Goal: Task Accomplishment & Management: Use online tool/utility

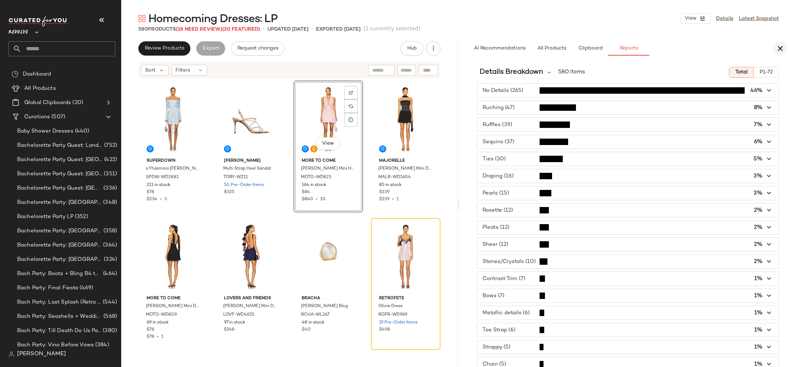
click at [783, 45] on icon "button" at bounding box center [780, 48] width 9 height 9
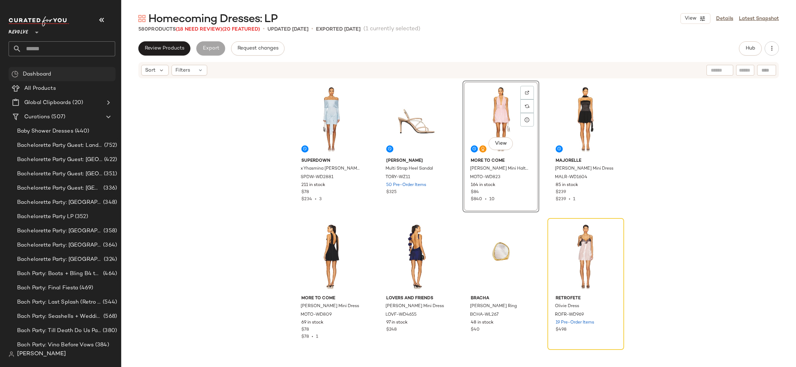
click at [45, 68] on div "Dashboard" at bounding box center [62, 74] width 107 height 14
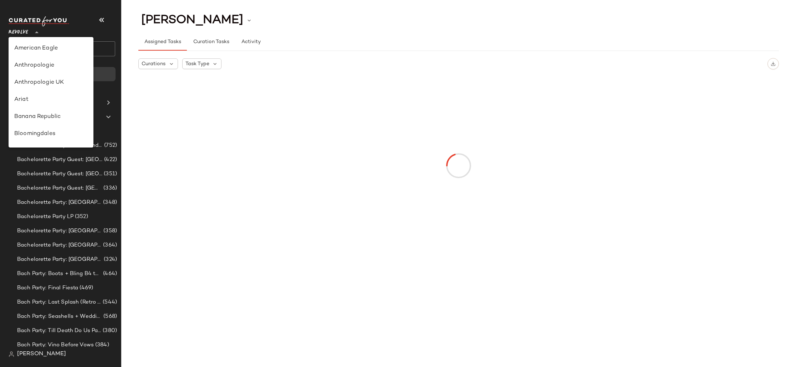
click at [30, 36] on div "Revolve **" at bounding box center [20, 28] width 22 height 18
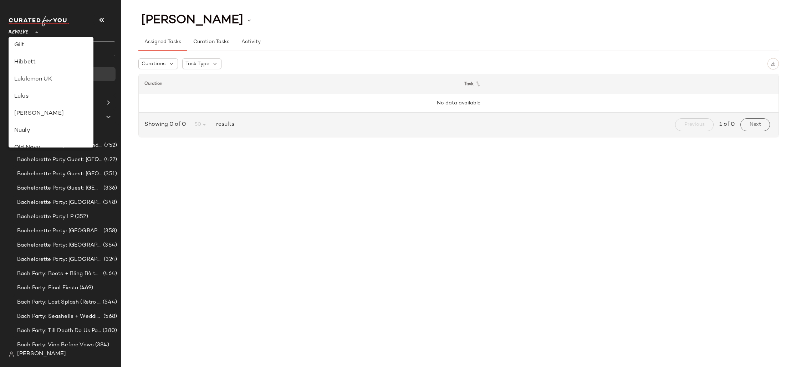
scroll to position [116, 0]
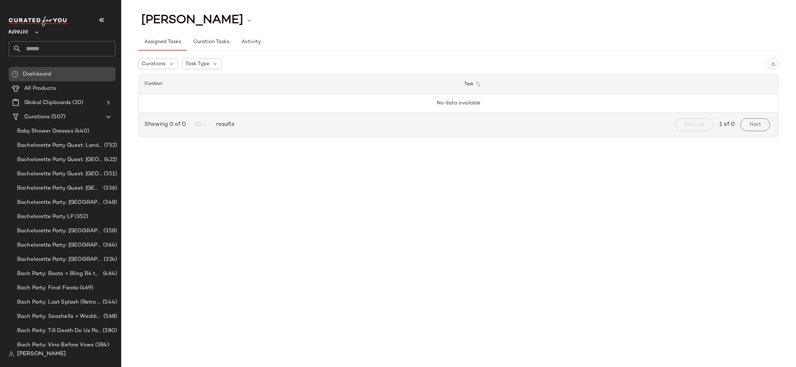
click at [33, 30] on icon at bounding box center [36, 32] width 9 height 9
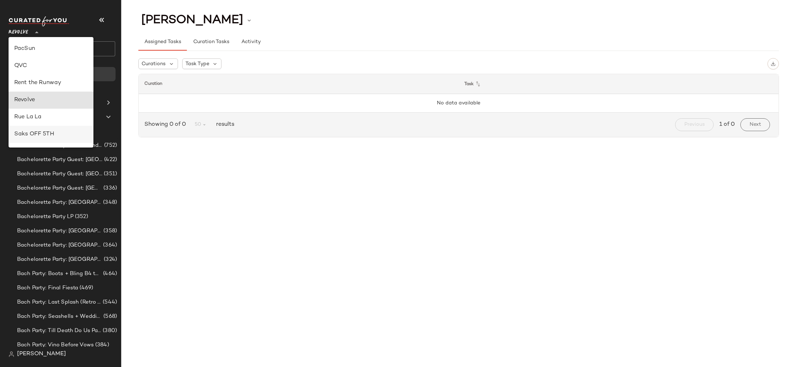
scroll to position [290, 0]
click at [62, 117] on div "Rue La La" at bounding box center [50, 118] width 73 height 9
type input "**"
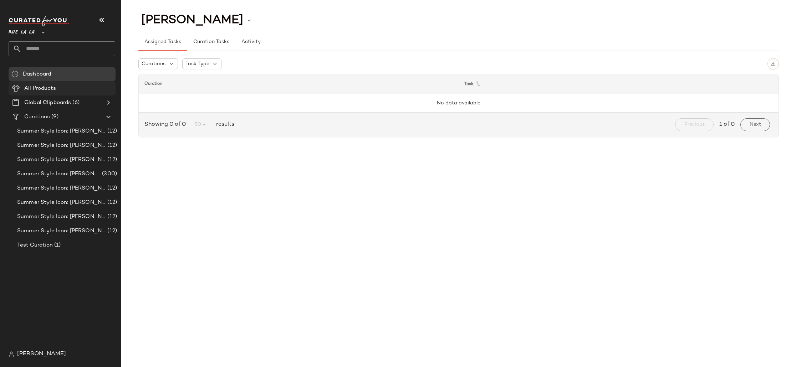
click at [62, 88] on div "All Products" at bounding box center [67, 89] width 91 height 8
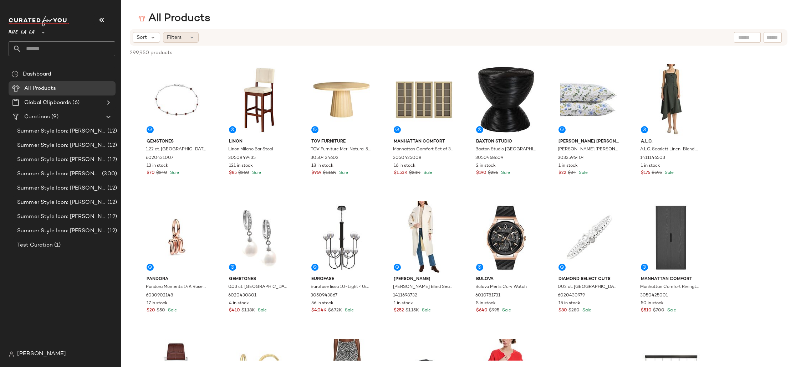
click at [184, 39] on div "Filters" at bounding box center [181, 37] width 36 height 11
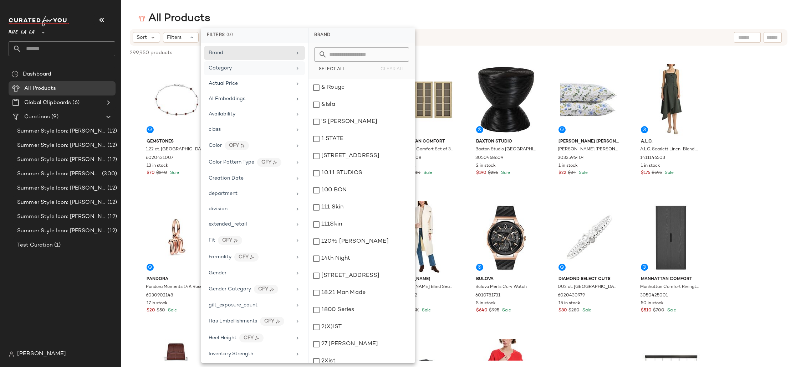
click at [249, 68] on div "Category" at bounding box center [250, 68] width 83 height 7
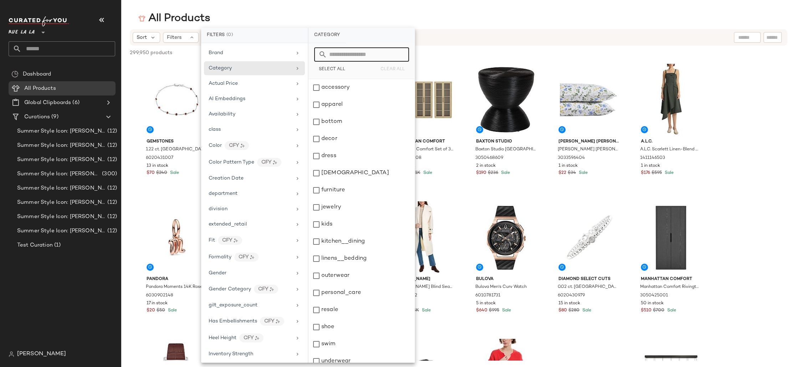
click at [338, 56] on input "text" at bounding box center [366, 54] width 78 height 14
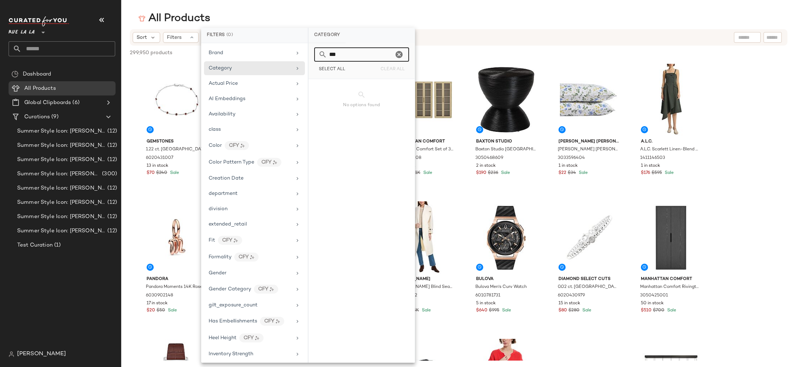
type input "***"
click at [288, 132] on div "class" at bounding box center [250, 129] width 83 height 7
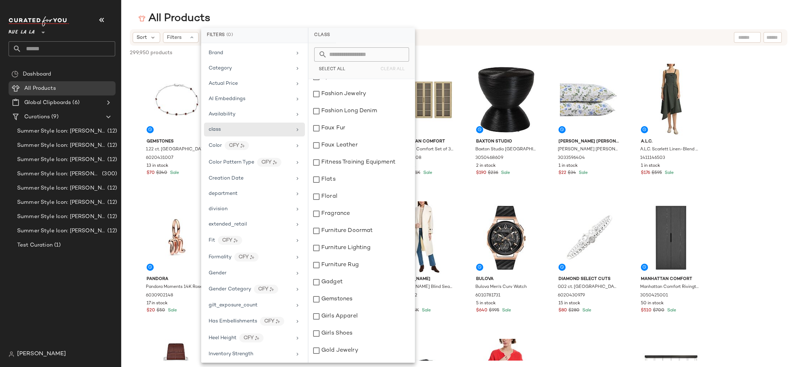
scroll to position [693, 0]
click at [367, 51] on input "text" at bounding box center [366, 54] width 78 height 14
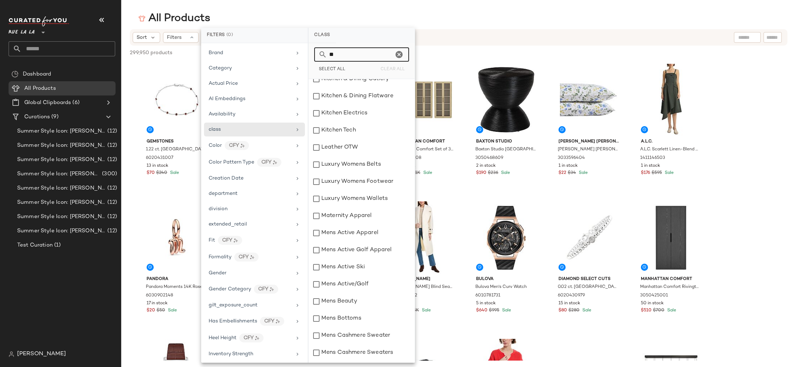
scroll to position [0, 0]
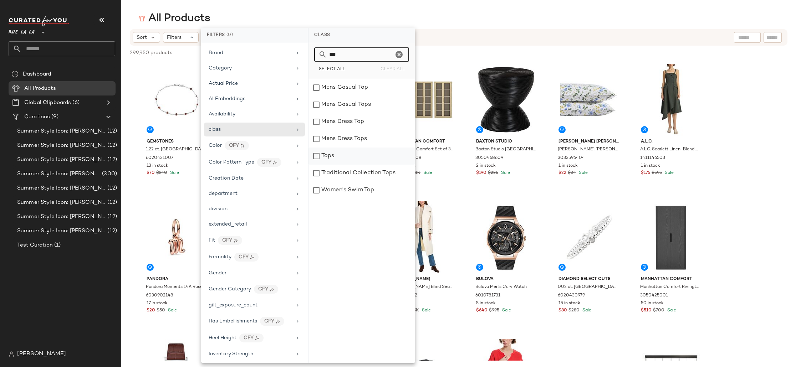
type input "***"
click at [381, 162] on div "Tops" at bounding box center [362, 156] width 106 height 17
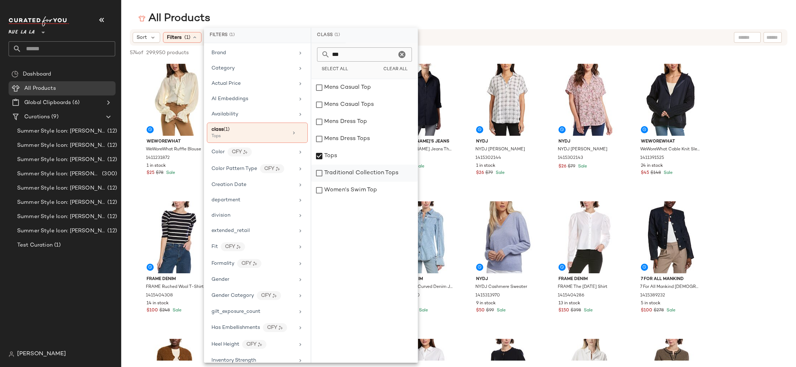
click at [391, 168] on div "Traditional Collection Tops" at bounding box center [364, 173] width 106 height 17
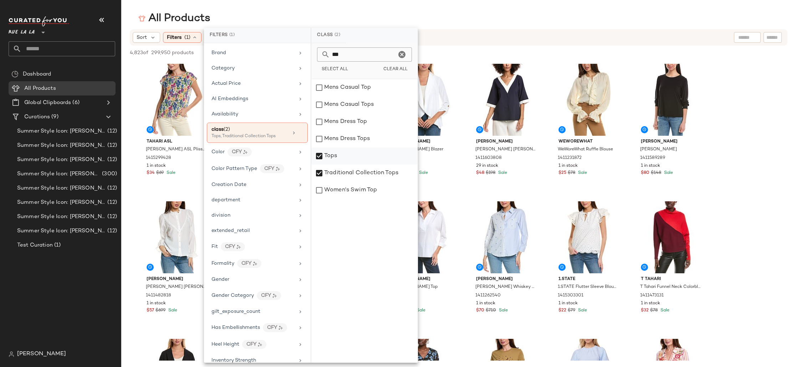
click at [332, 159] on div "Tops" at bounding box center [364, 156] width 106 height 17
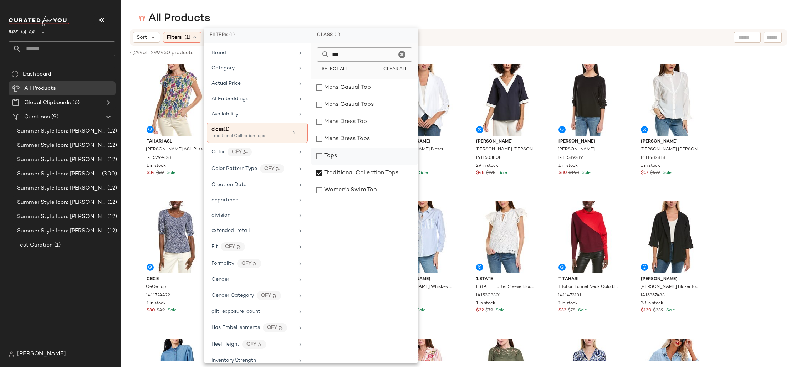
drag, startPoint x: 327, startPoint y: 155, endPoint x: 327, endPoint y: 170, distance: 15.0
click at [327, 156] on div "Tops" at bounding box center [364, 156] width 106 height 17
click at [327, 170] on div "Traditional Collection Tops" at bounding box center [364, 173] width 106 height 17
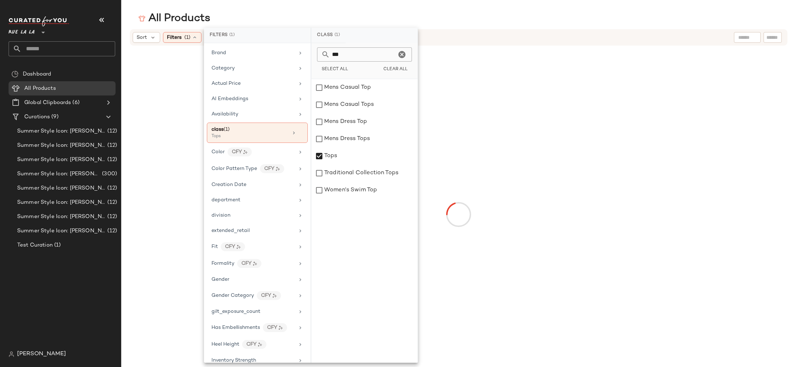
click at [473, 26] on div "All Products Sort Filters (1) Reset" at bounding box center [398, 189] width 796 height 356
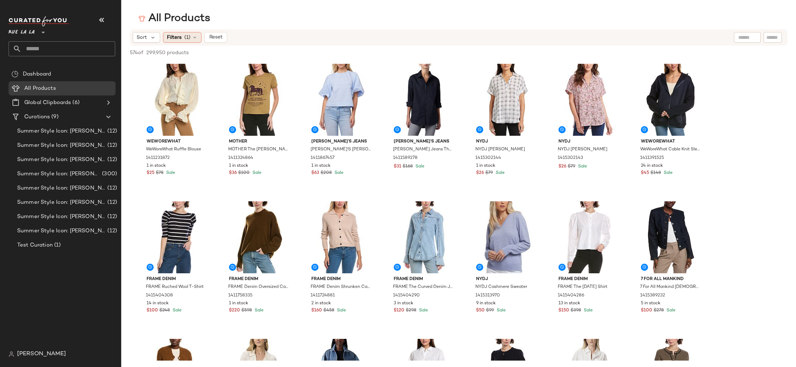
click at [175, 35] on span "Filters" at bounding box center [174, 37] width 15 height 7
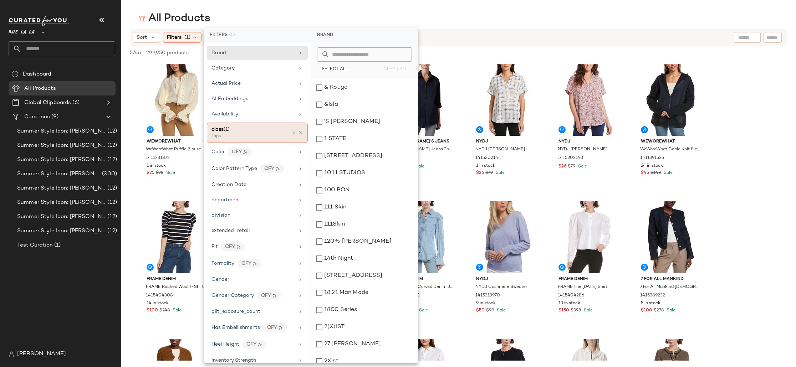
click at [292, 133] on icon at bounding box center [294, 133] width 6 height 6
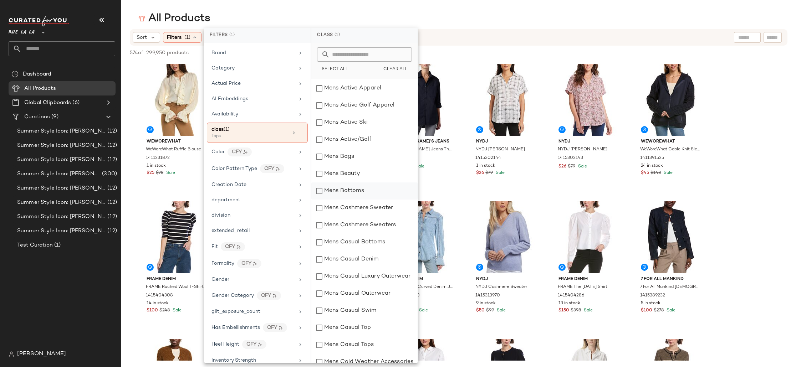
scroll to position [1623, 0]
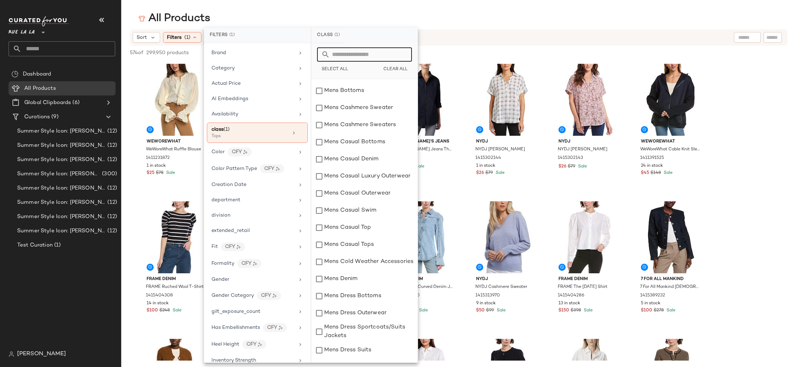
click at [347, 55] on input "text" at bounding box center [369, 54] width 78 height 14
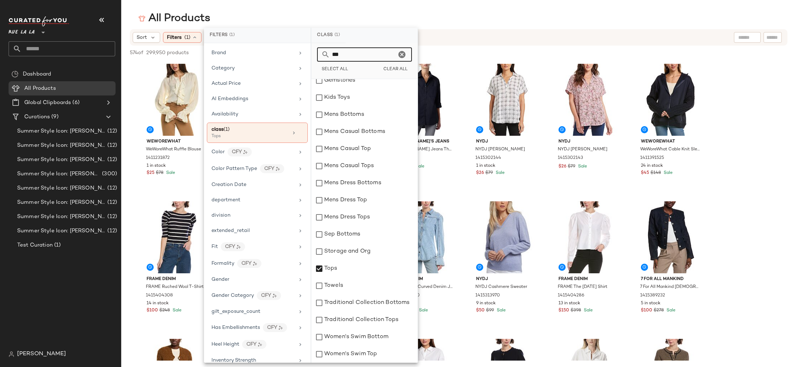
scroll to position [0, 0]
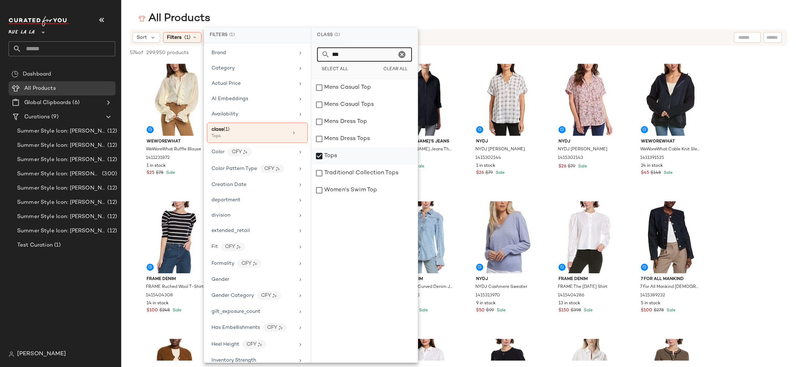
type input "***"
drag, startPoint x: 332, startPoint y: 157, endPoint x: 338, endPoint y: 177, distance: 20.0
click at [332, 157] on div "Tops" at bounding box center [364, 156] width 106 height 17
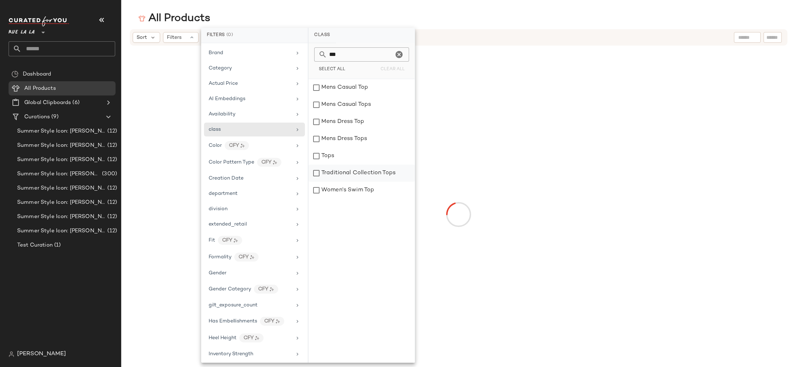
click at [338, 177] on div "Traditional Collection Tops" at bounding box center [362, 173] width 106 height 17
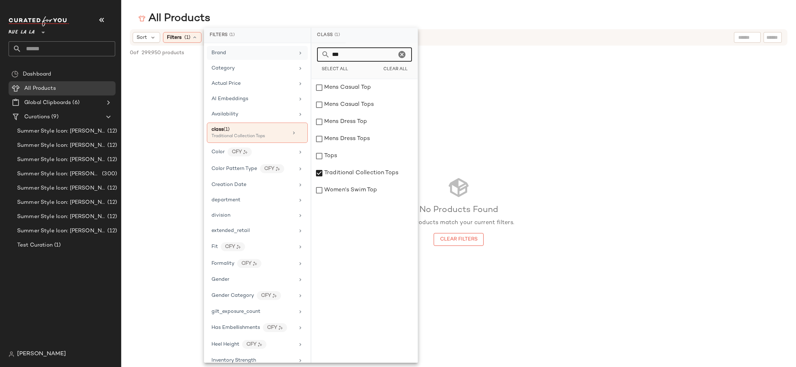
drag, startPoint x: 358, startPoint y: 58, endPoint x: 304, endPoint y: 56, distance: 55.0
click at [304, 56] on div "Filters (1) Brand Category Actual Price AI Embeddings Availability class (1) Tr…" at bounding box center [311, 195] width 214 height 335
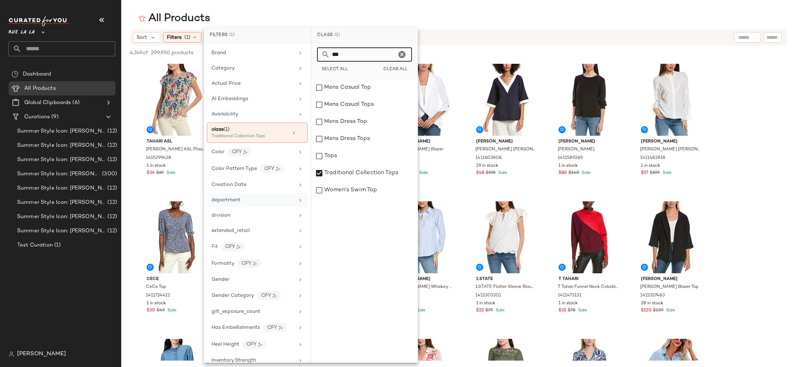
click at [335, 171] on div "Traditional Collection Tops" at bounding box center [364, 173] width 106 height 17
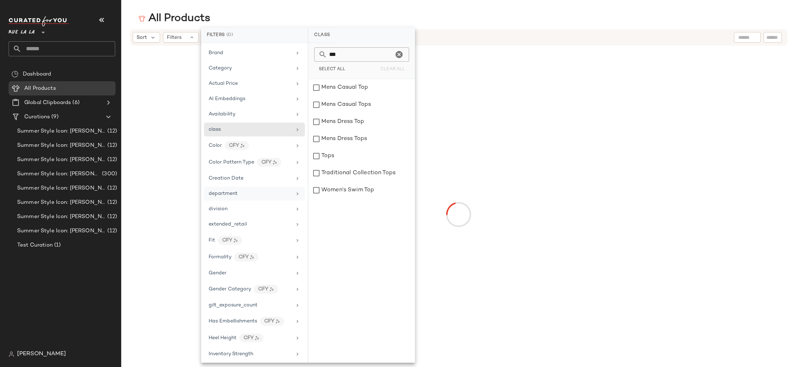
click at [264, 200] on div "department" at bounding box center [254, 194] width 101 height 14
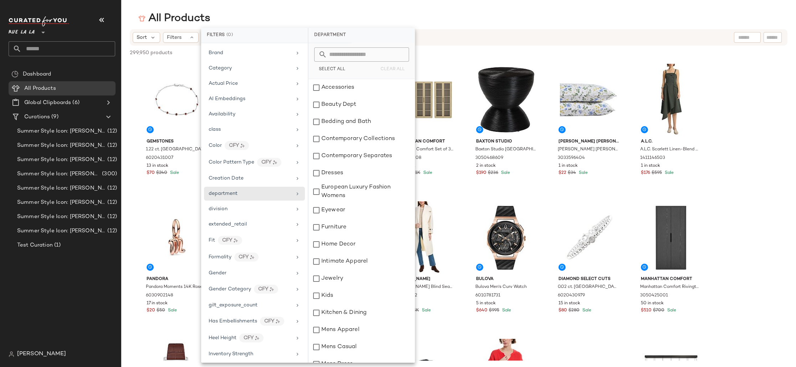
click at [360, 60] on input "text" at bounding box center [366, 54] width 78 height 14
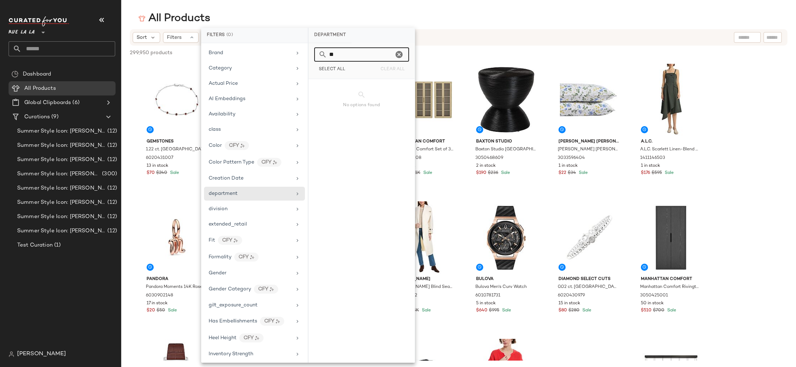
type input "*"
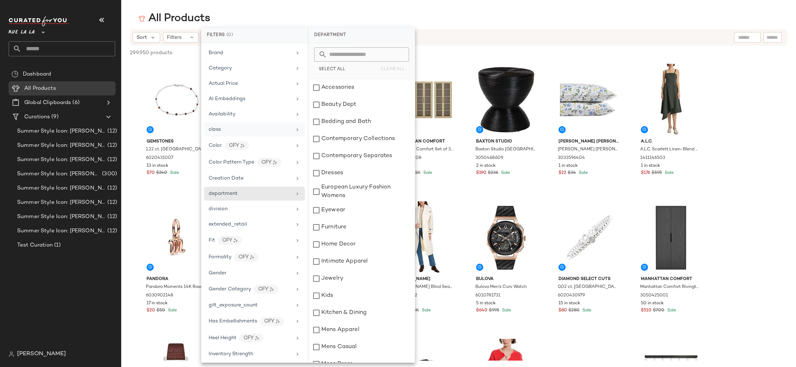
click at [232, 133] on div "class" at bounding box center [254, 130] width 101 height 14
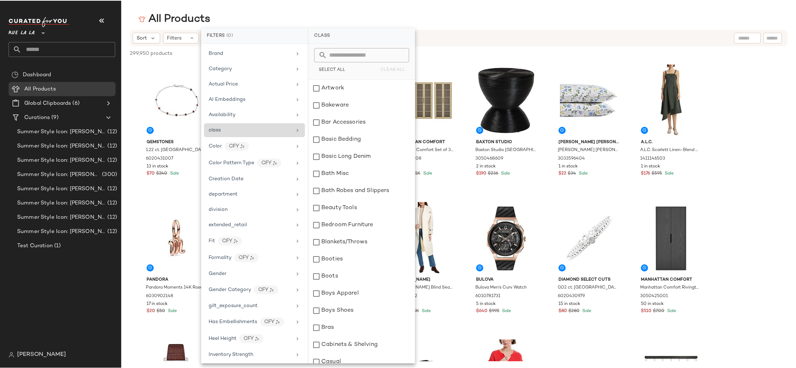
scroll to position [2, 0]
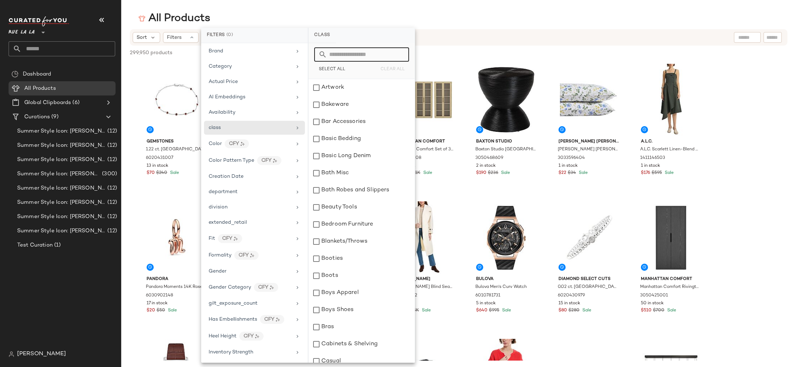
click at [372, 52] on input "text" at bounding box center [366, 54] width 78 height 14
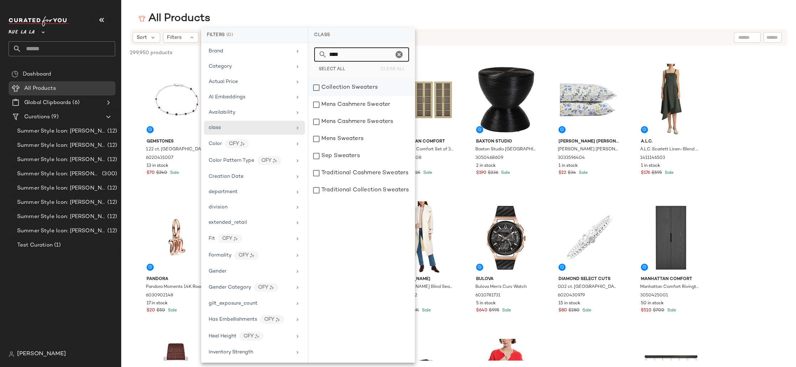
type input "****"
click at [370, 87] on div "Collection Sweaters" at bounding box center [362, 87] width 106 height 17
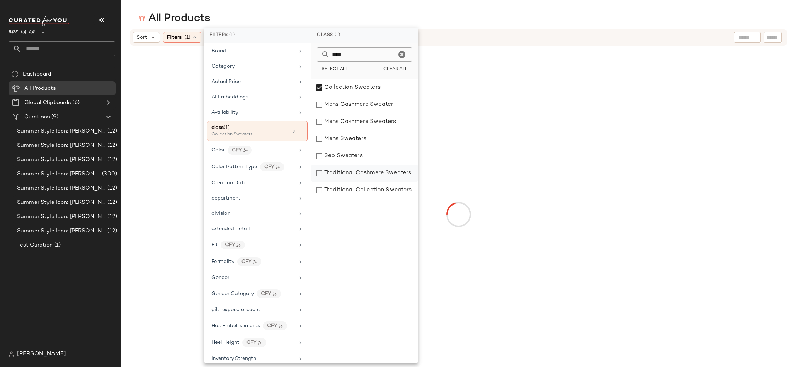
click at [374, 174] on div "Traditional Cashmere Sweaters" at bounding box center [364, 173] width 106 height 17
click at [374, 190] on div "Traditional Collection Sweaters" at bounding box center [364, 190] width 106 height 17
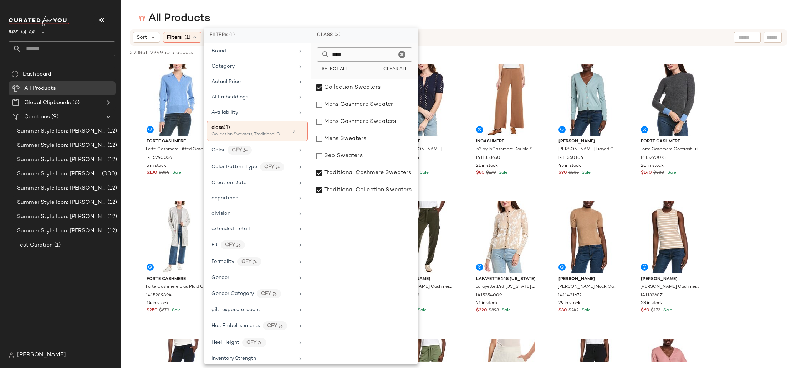
click at [590, 46] on div "3,738 of 299,950 products • 0 selected Deselect All" at bounding box center [458, 54] width 675 height 16
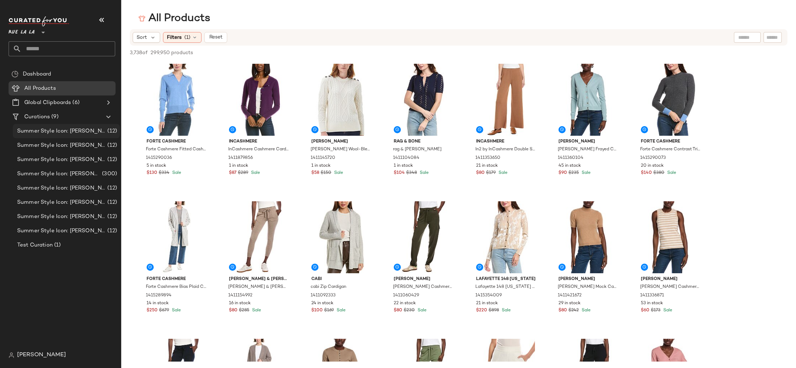
click at [51, 127] on span "Summer Style Icon: Audrey Hepburn" at bounding box center [61, 131] width 89 height 8
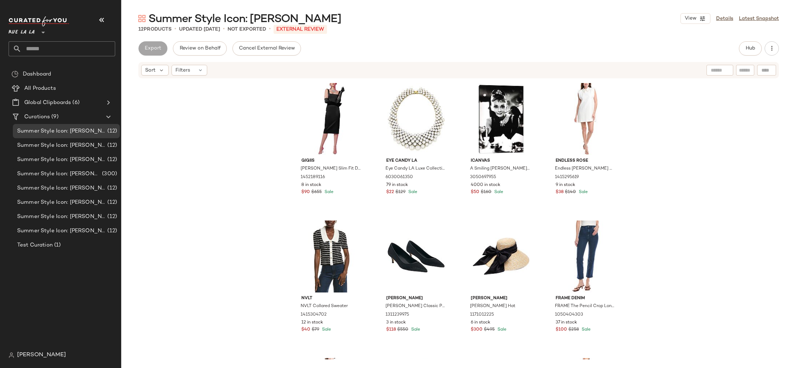
click at [646, 123] on div "GIGIIS GIGIIS Goya Slim Fit Dress 1452189116 8 in stock $90 $655 Sale Eye Candy…" at bounding box center [458, 219] width 675 height 281
click at [697, 18] on span "View" at bounding box center [690, 19] width 12 height 6
click at [664, 81] on label "Show Card Details" at bounding box center [661, 80] width 52 height 20
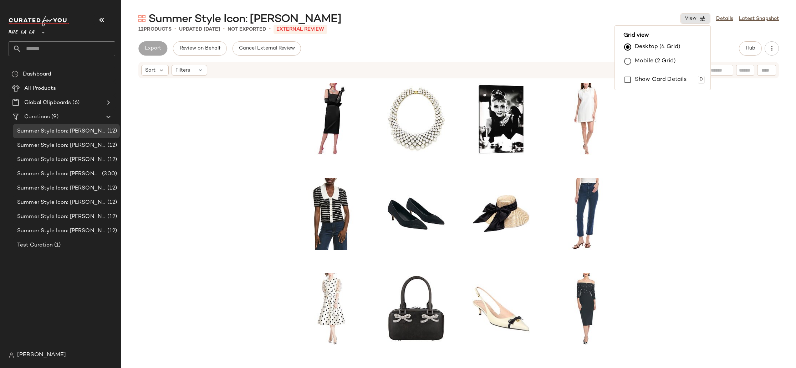
click at [550, 44] on div "Export Review on Behalf Cancel External Review Hub" at bounding box center [458, 48] width 641 height 14
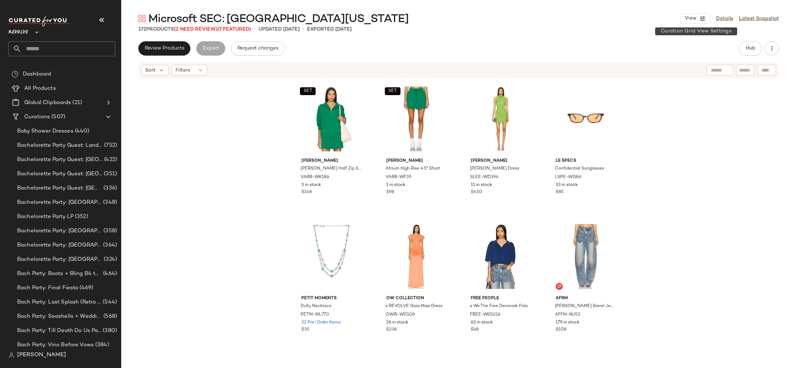
drag, startPoint x: 699, startPoint y: 16, endPoint x: 696, endPoint y: 54, distance: 37.9
click at [699, 16] on button "View" at bounding box center [696, 18] width 30 height 11
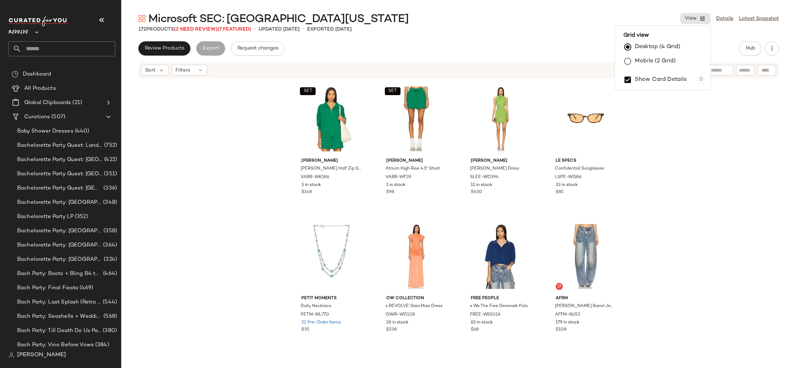
drag, startPoint x: 657, startPoint y: 81, endPoint x: 662, endPoint y: 94, distance: 13.7
click at [657, 81] on label "Show Card Details" at bounding box center [661, 80] width 52 height 20
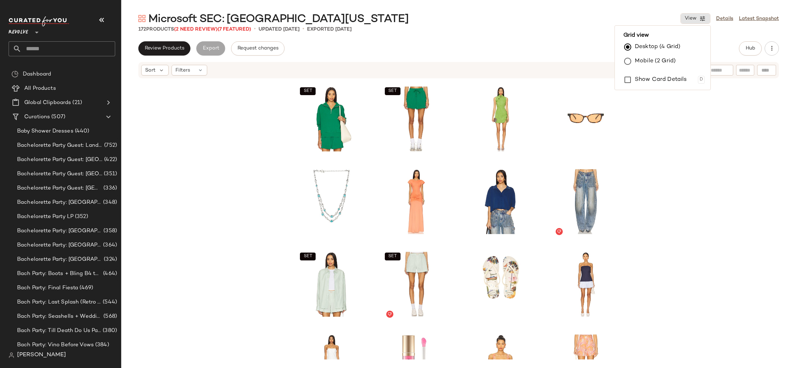
click at [690, 202] on div "SET SET SET SET SET SET SET SET" at bounding box center [458, 219] width 675 height 281
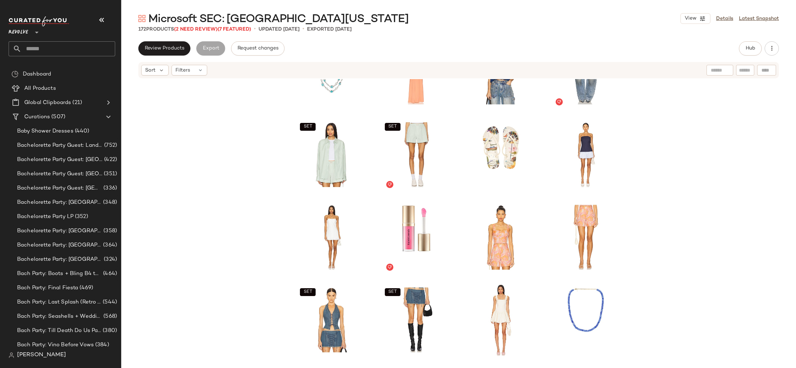
scroll to position [155, 0]
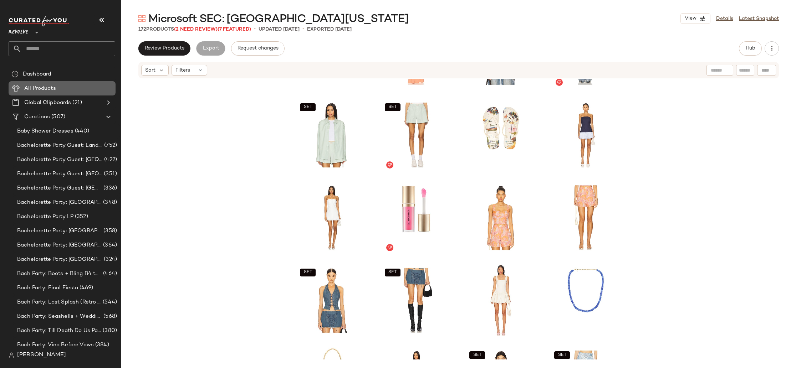
click at [70, 88] on div "All Products" at bounding box center [67, 89] width 91 height 8
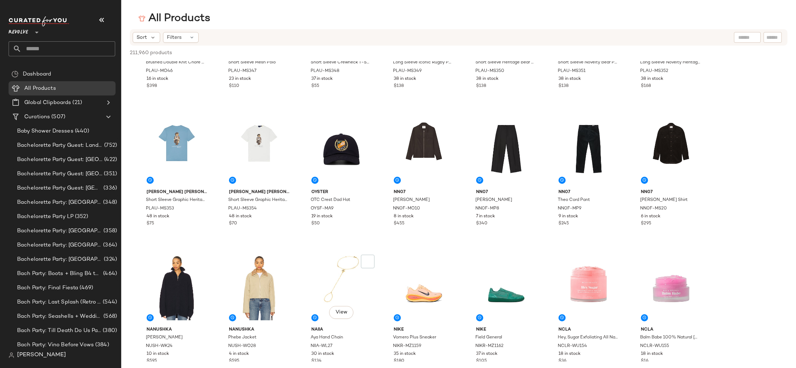
scroll to position [1058, 0]
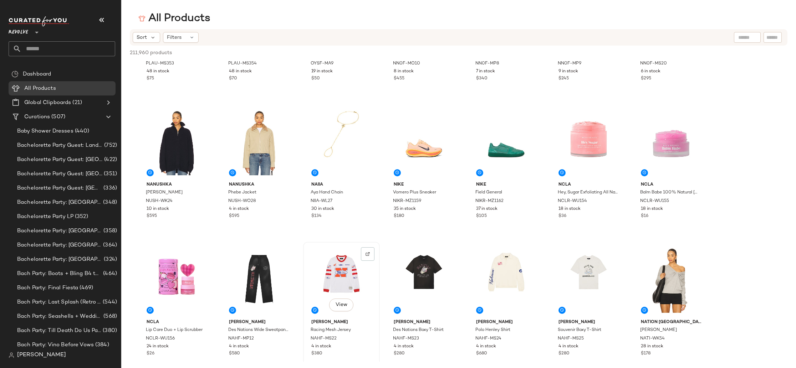
click at [334, 275] on div "View" at bounding box center [342, 281] width 72 height 72
click at [408, 271] on div "View" at bounding box center [424, 281] width 72 height 72
click at [350, 269] on div "View" at bounding box center [342, 281] width 72 height 72
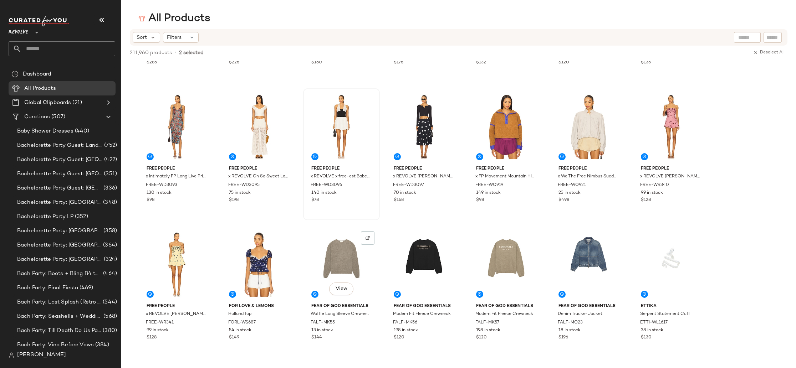
scroll to position [2166, 0]
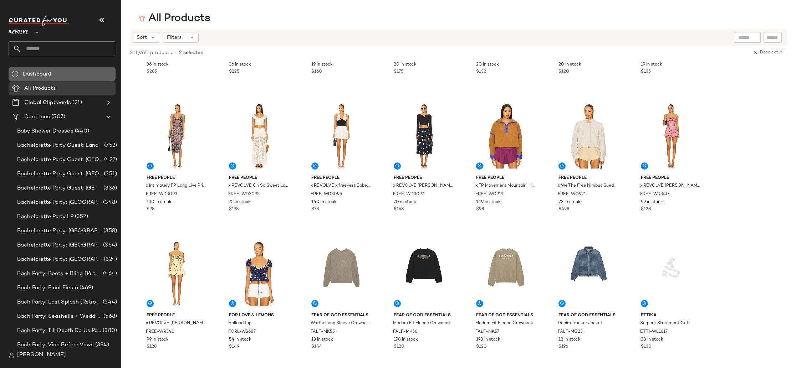
click at [54, 78] on div "Dashboard" at bounding box center [62, 74] width 107 height 14
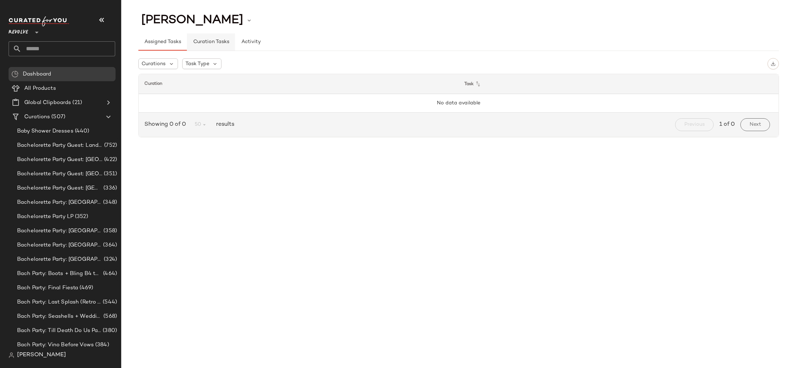
click at [216, 42] on span "Curation Tasks" at bounding box center [211, 42] width 36 height 6
click at [255, 41] on span "Activity" at bounding box center [251, 42] width 20 height 6
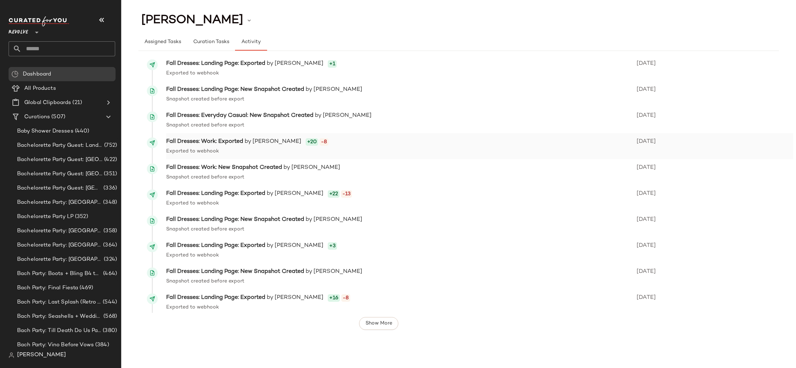
click at [323, 142] on span "-8" at bounding box center [324, 141] width 9 height 7
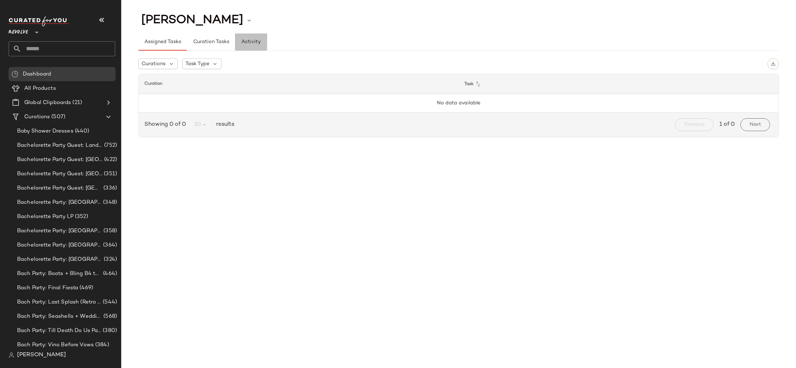
click at [255, 39] on button "Activity" at bounding box center [251, 42] width 32 height 17
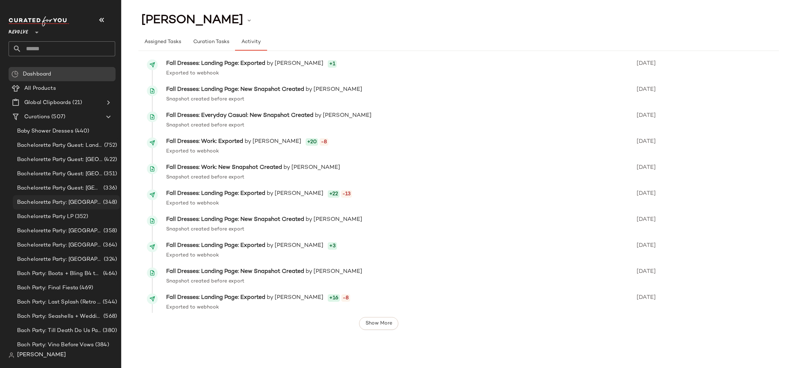
click at [33, 199] on span "Bachelorette Party: [GEOGRAPHIC_DATA]" at bounding box center [59, 203] width 85 height 8
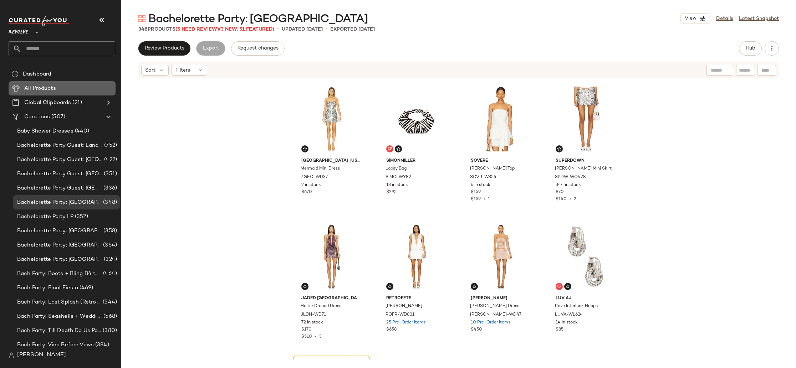
click at [56, 90] on span at bounding box center [56, 89] width 1 height 8
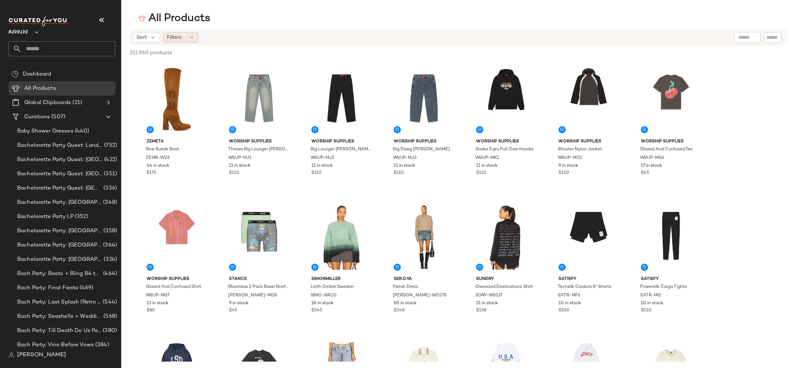
click at [187, 34] on div "Filters" at bounding box center [181, 37] width 36 height 11
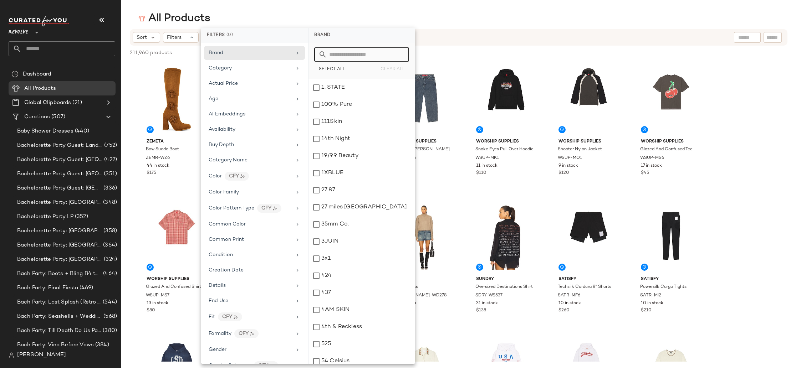
click at [744, 40] on input "text" at bounding box center [747, 37] width 18 height 7
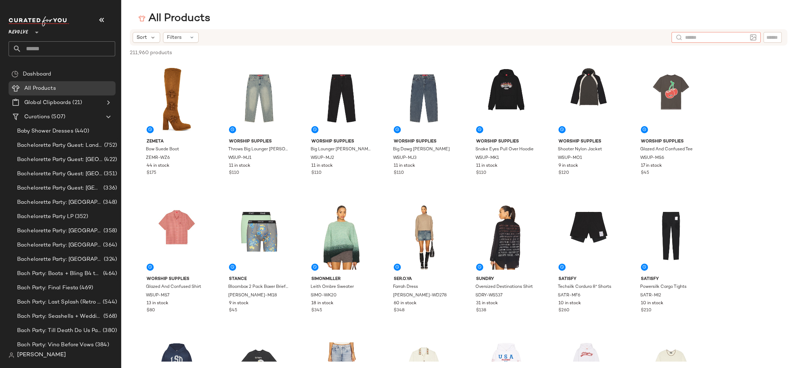
type input "*"
type input "**********"
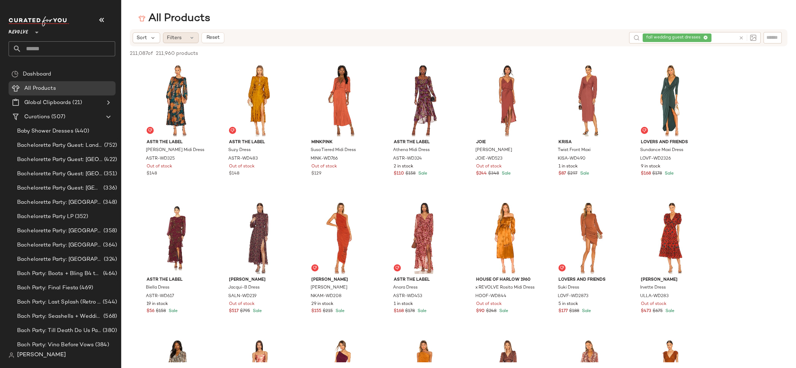
click at [190, 39] on icon at bounding box center [192, 38] width 6 height 6
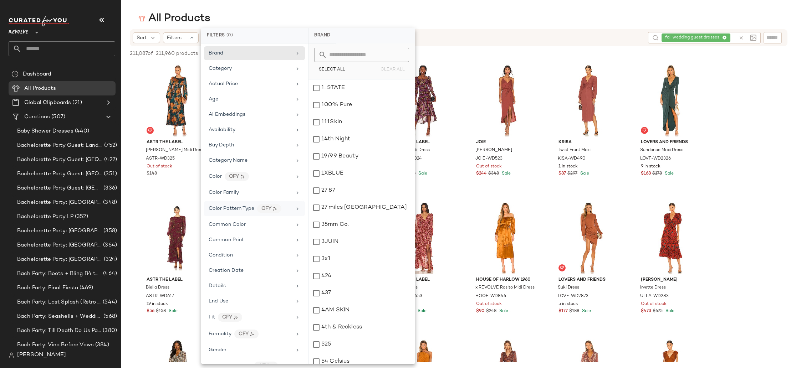
click at [235, 209] on span "Color Pattern Type" at bounding box center [232, 208] width 46 height 5
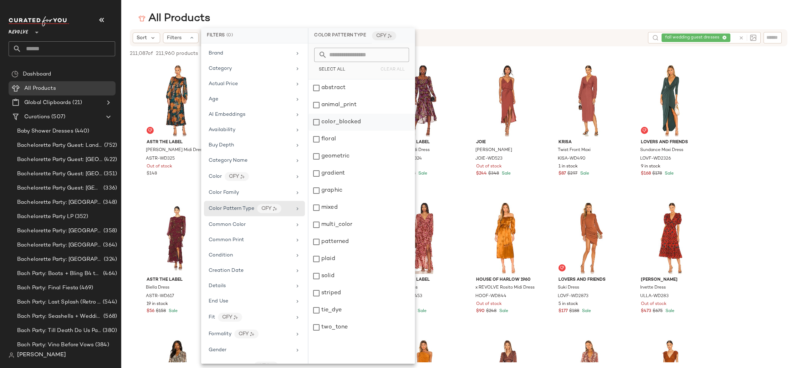
click at [357, 125] on div "color_blocked" at bounding box center [362, 122] width 106 height 17
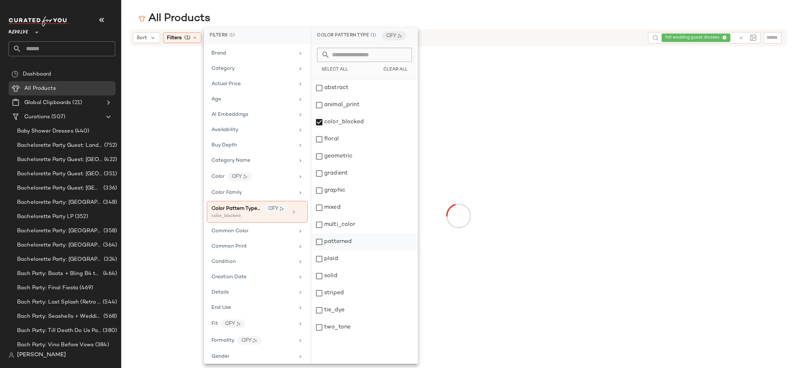
click at [342, 241] on div "patterned" at bounding box center [364, 242] width 106 height 17
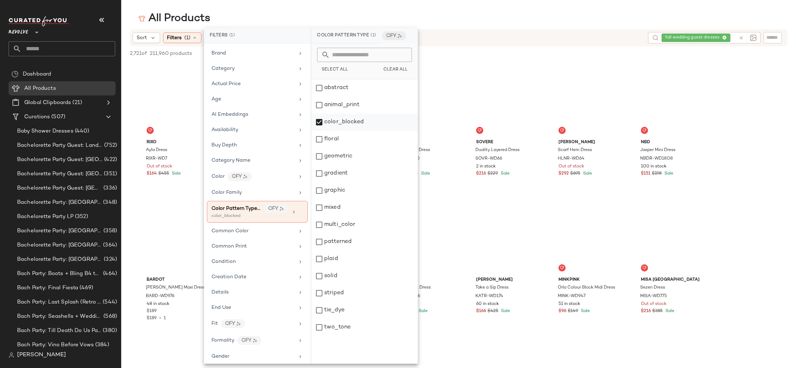
click at [348, 122] on div "color_blocked" at bounding box center [364, 122] width 106 height 17
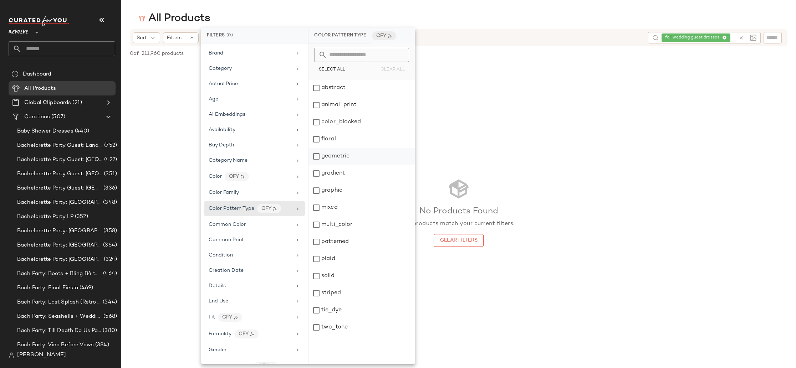
click at [342, 156] on div "geometric" at bounding box center [362, 156] width 106 height 17
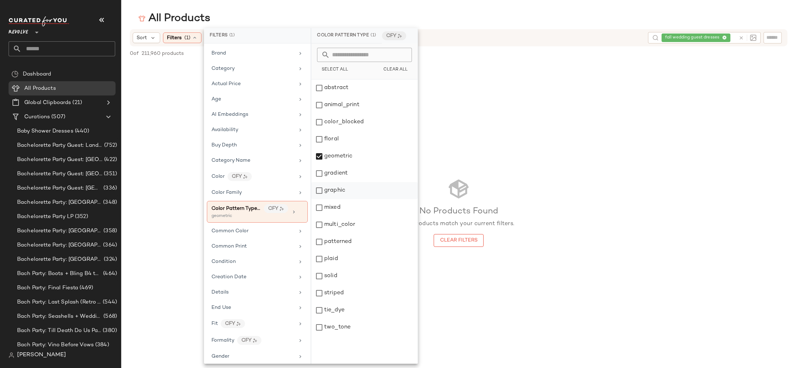
drag, startPoint x: 340, startPoint y: 173, endPoint x: 338, endPoint y: 192, distance: 19.3
click at [340, 173] on div "gradient" at bounding box center [364, 173] width 106 height 17
click at [338, 197] on div "graphic" at bounding box center [364, 190] width 106 height 17
click at [338, 209] on div "mixed" at bounding box center [364, 207] width 106 height 17
drag, startPoint x: 341, startPoint y: 224, endPoint x: 343, endPoint y: 233, distance: 9.2
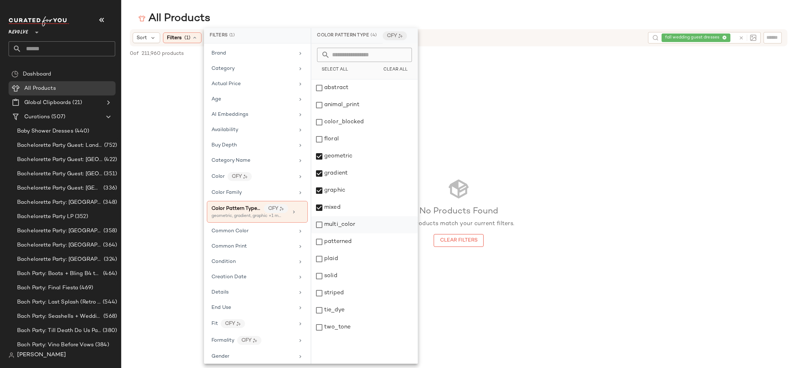
click at [341, 225] on div "multi_color" at bounding box center [364, 225] width 106 height 17
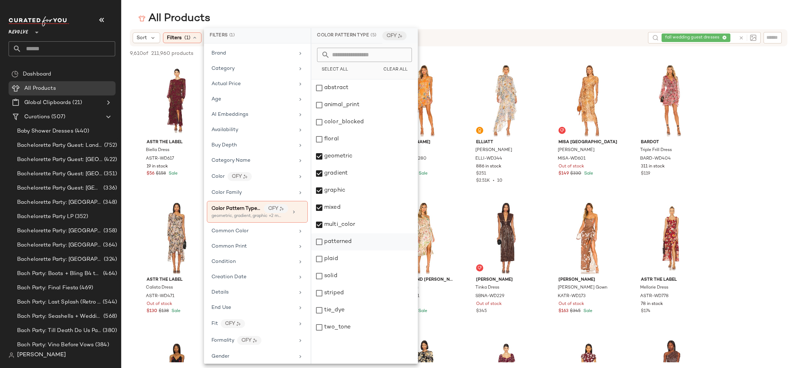
click at [343, 239] on div "patterned" at bounding box center [364, 242] width 106 height 17
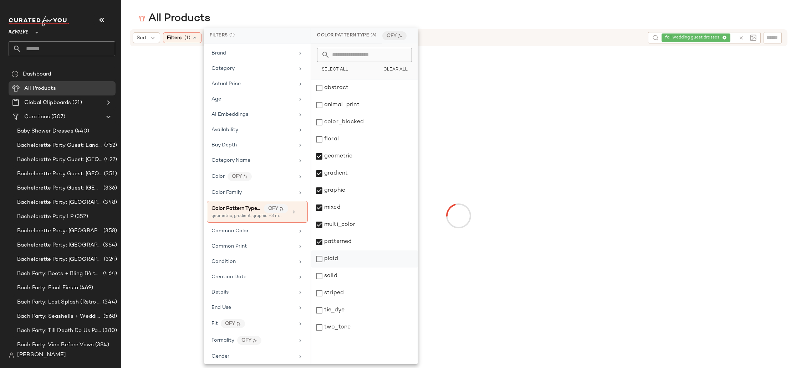
click at [342, 258] on div "plaid" at bounding box center [364, 259] width 106 height 17
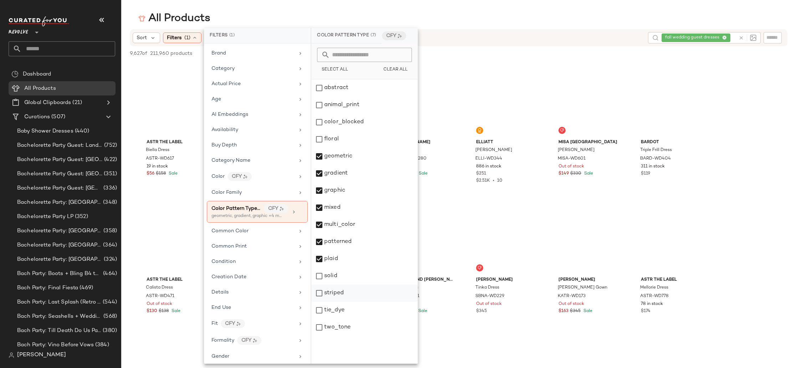
click at [340, 294] on div "striped" at bounding box center [364, 293] width 106 height 17
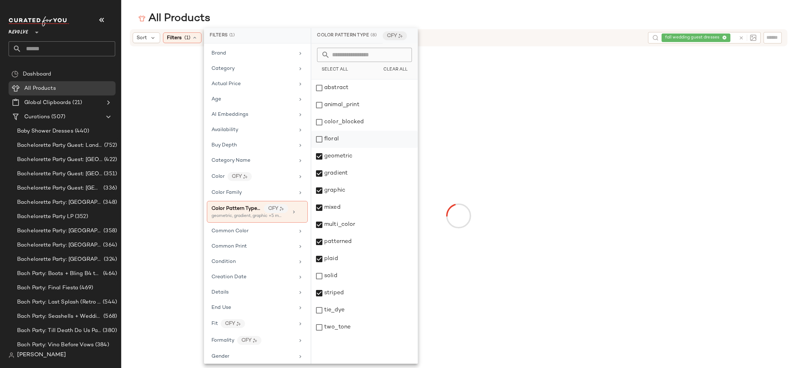
click at [343, 134] on div "floral" at bounding box center [364, 139] width 106 height 17
click at [343, 120] on div "color_blocked" at bounding box center [364, 122] width 106 height 17
click at [339, 88] on div "abstract" at bounding box center [364, 88] width 106 height 17
click at [355, 105] on div "animal_print" at bounding box center [364, 105] width 106 height 17
click at [277, 194] on div "Color Family" at bounding box center [253, 192] width 83 height 7
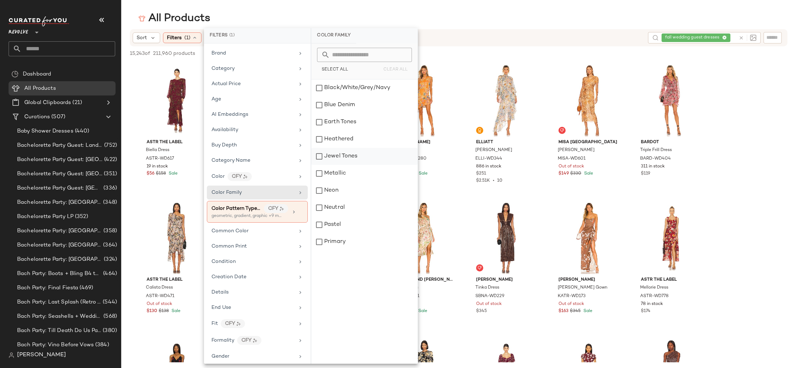
click at [330, 155] on div "Jewel Tones" at bounding box center [364, 156] width 106 height 17
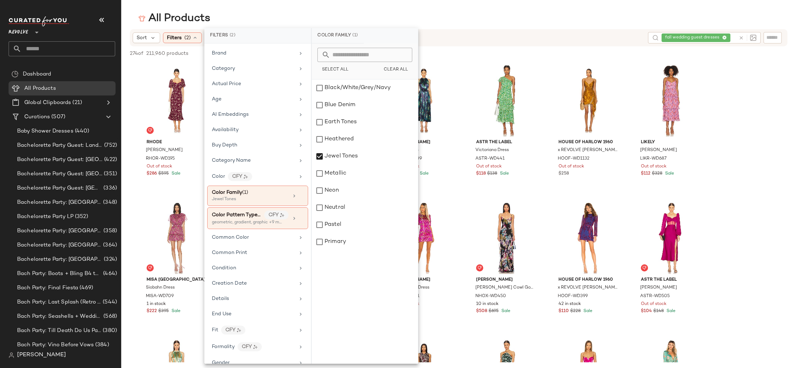
click at [539, 18] on div "All Products" at bounding box center [458, 18] width 675 height 14
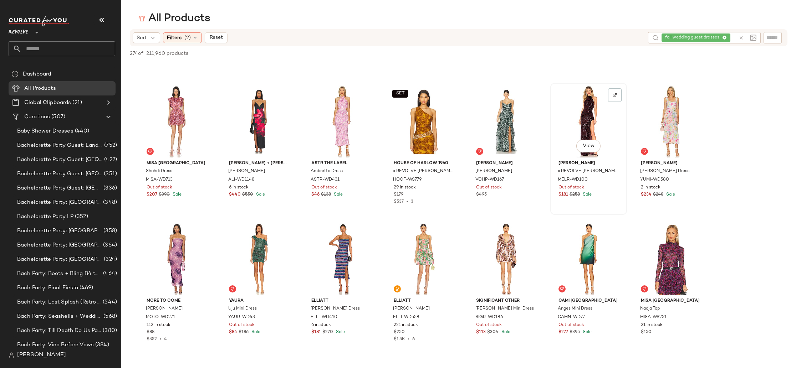
scroll to position [463, 0]
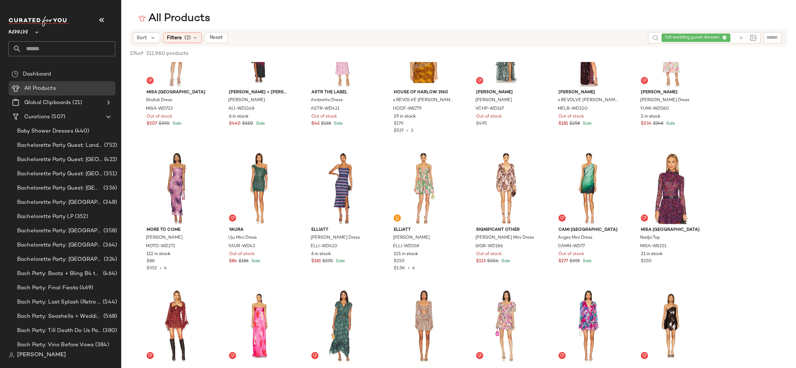
click at [724, 37] on div "fall wedding guest dresses" at bounding box center [699, 37] width 74 height 11
click at [707, 38] on icon at bounding box center [705, 38] width 5 height 5
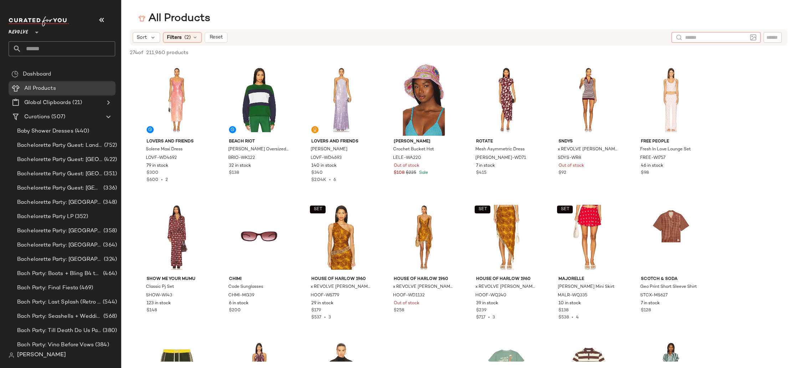
click at [406, 56] on div "274 of 211,960 products • 0 selected Deselect All" at bounding box center [458, 54] width 675 height 16
click at [473, 56] on div "274 of 211,960 products • 0 selected Deselect All" at bounding box center [458, 54] width 675 height 16
